Goal: Find specific fact: Find specific fact

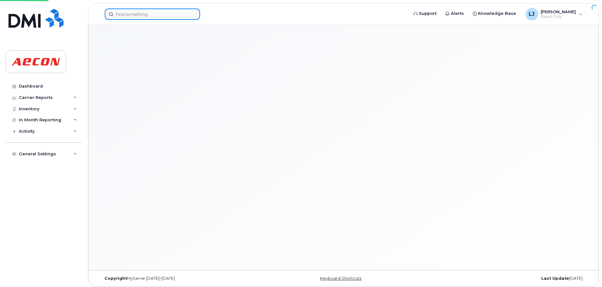
click at [140, 14] on input at bounding box center [152, 13] width 95 height 11
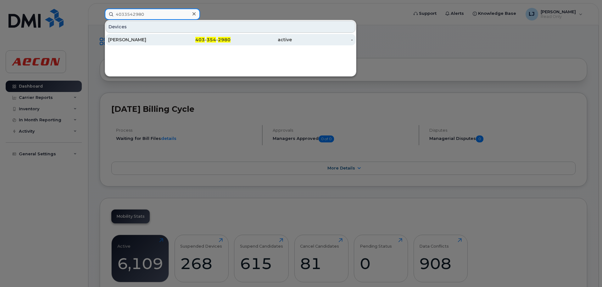
type input "4033542980"
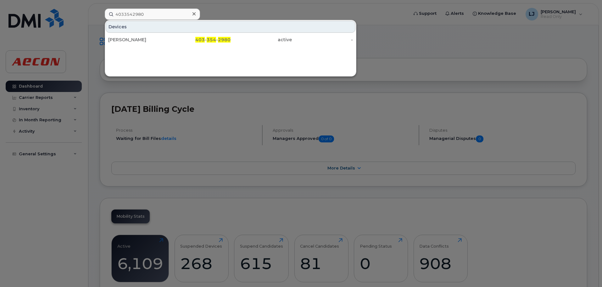
drag, startPoint x: 137, startPoint y: 39, endPoint x: 191, endPoint y: 58, distance: 56.5
click at [137, 39] on div "[PERSON_NAME]" at bounding box center [138, 39] width 61 height 6
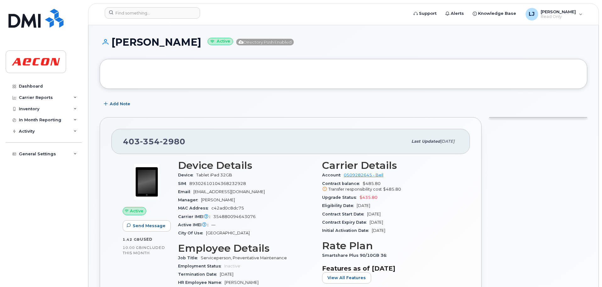
drag, startPoint x: 189, startPoint y: 41, endPoint x: 110, endPoint y: 38, distance: 79.0
click at [110, 38] on h1 "Roland Vargas Active Directory Push Enabled" at bounding box center [344, 41] width 488 height 11
copy h1 "[PERSON_NAME]"
